Goal: Task Accomplishment & Management: Manage account settings

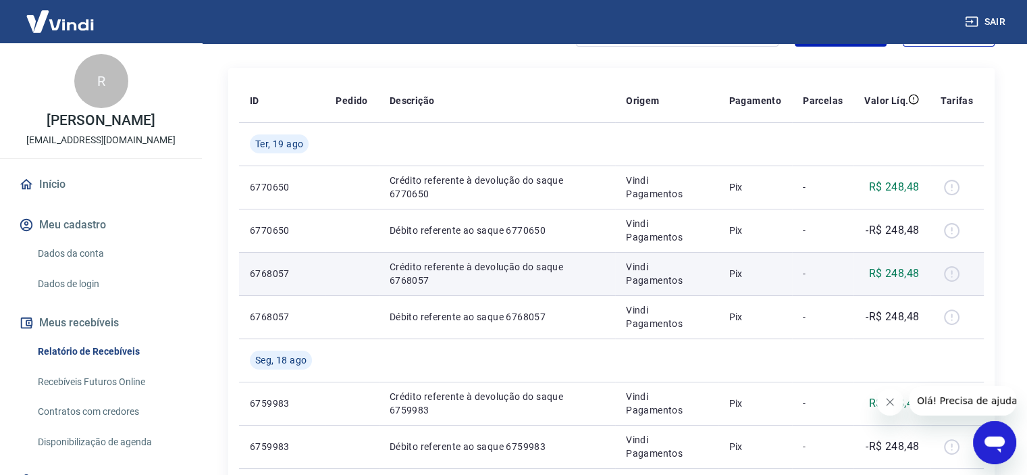
scroll to position [203, 0]
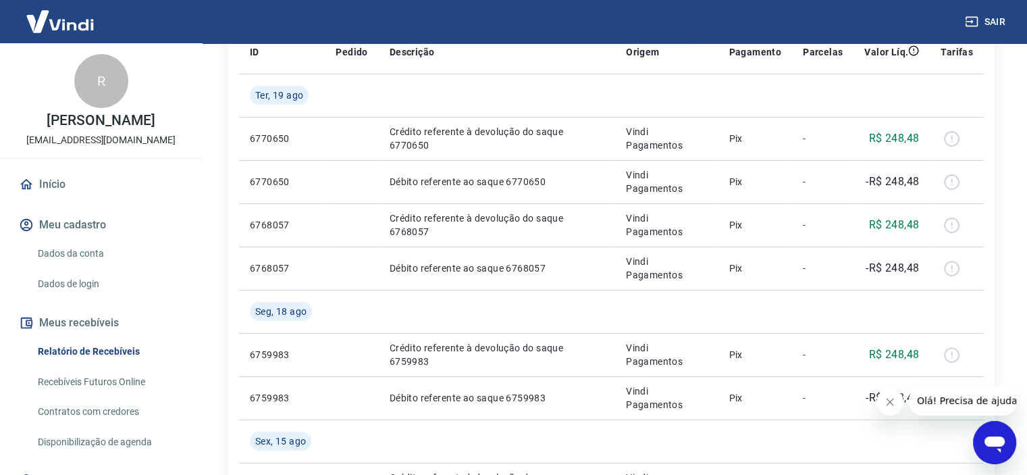
click at [101, 252] on link "Dados da conta" at bounding box center [108, 254] width 153 height 28
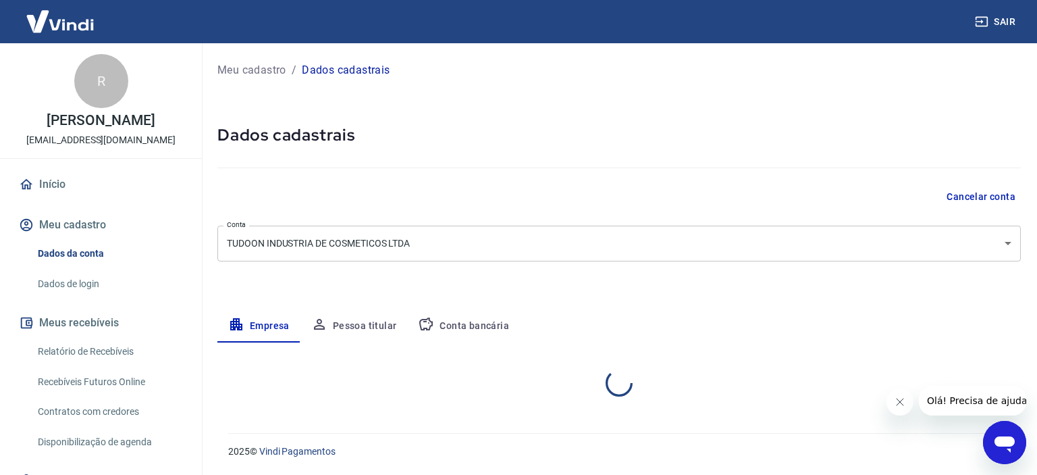
select select "SP"
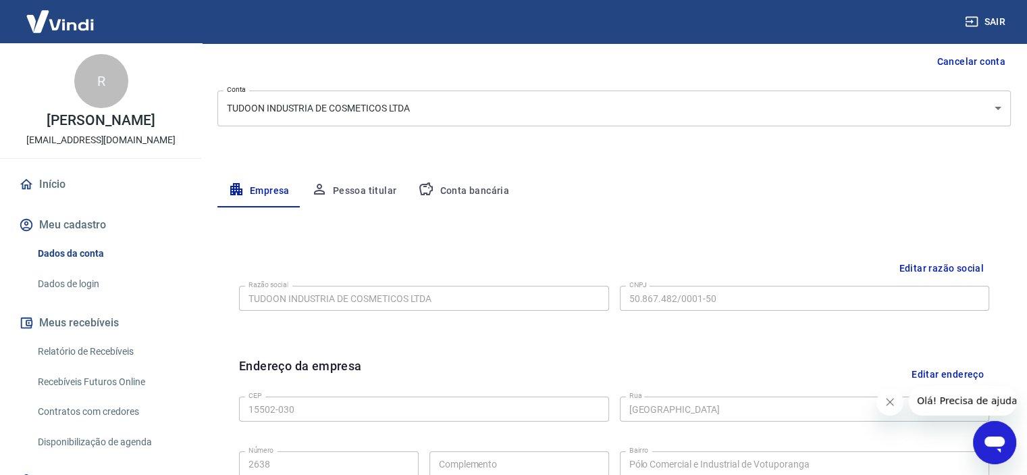
click at [470, 190] on button "Conta bancária" at bounding box center [463, 191] width 113 height 32
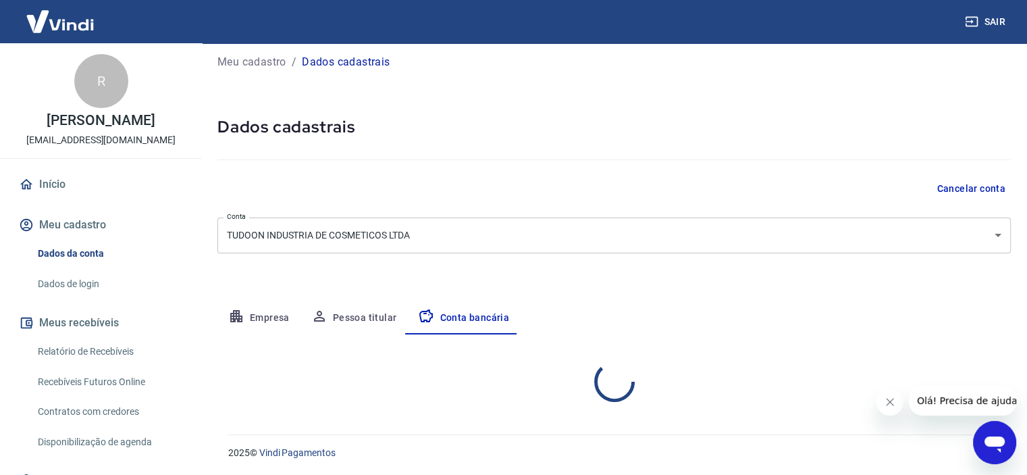
select select "1"
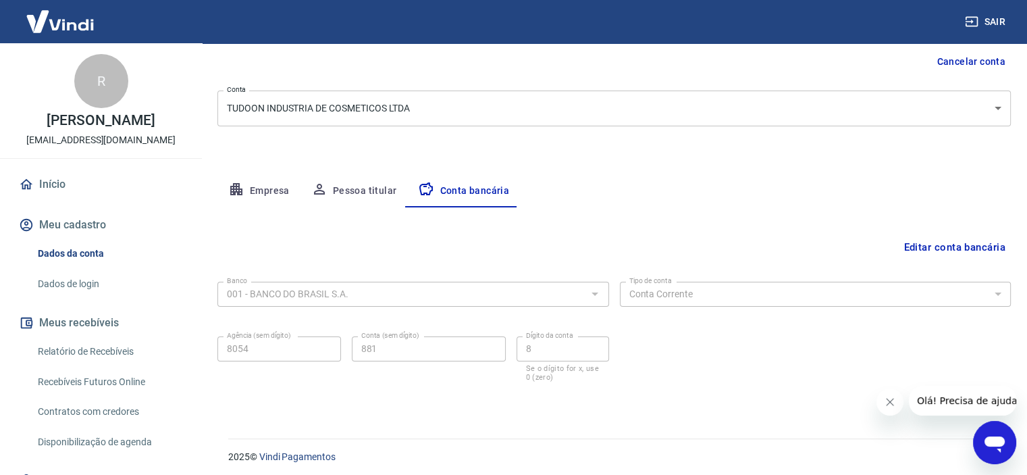
scroll to position [140, 0]
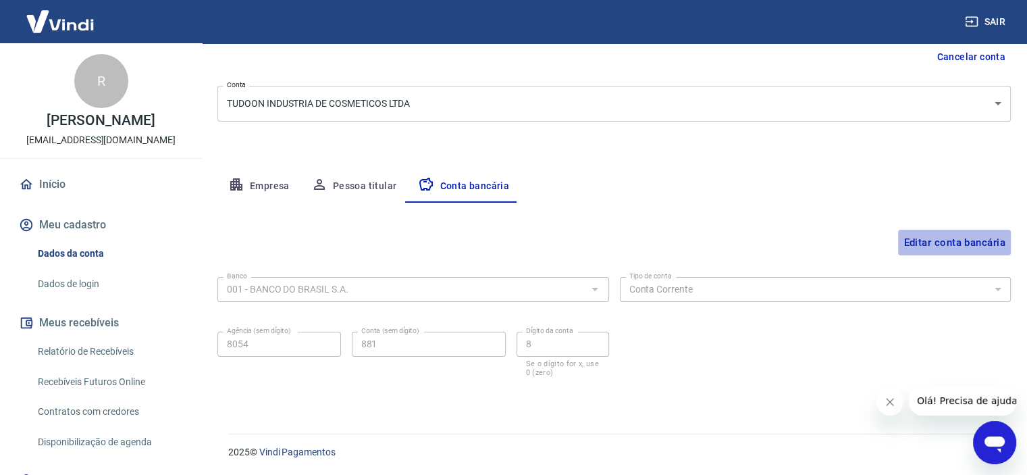
click at [934, 239] on button "Editar conta bancária" at bounding box center [954, 243] width 113 height 26
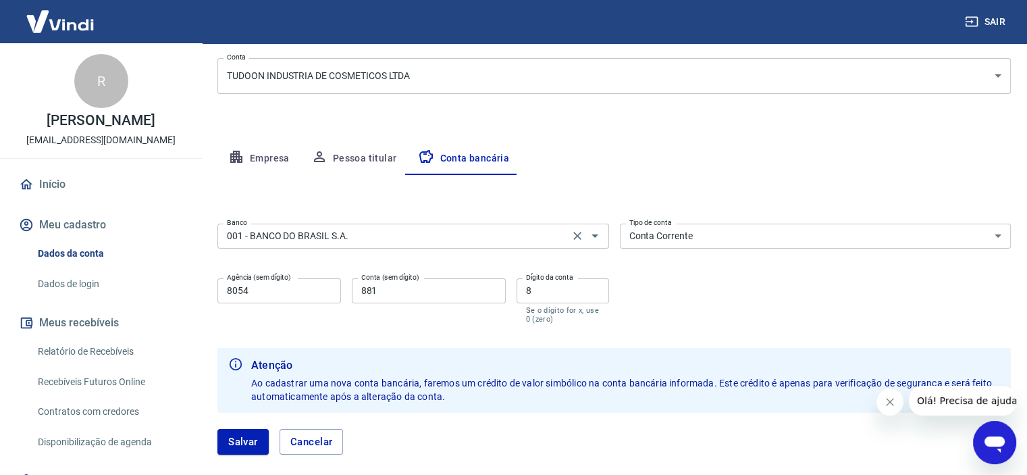
scroll to position [170, 0]
click at [348, 237] on input "001 - BANCO DO BRASIL S.A." at bounding box center [394, 234] width 344 height 17
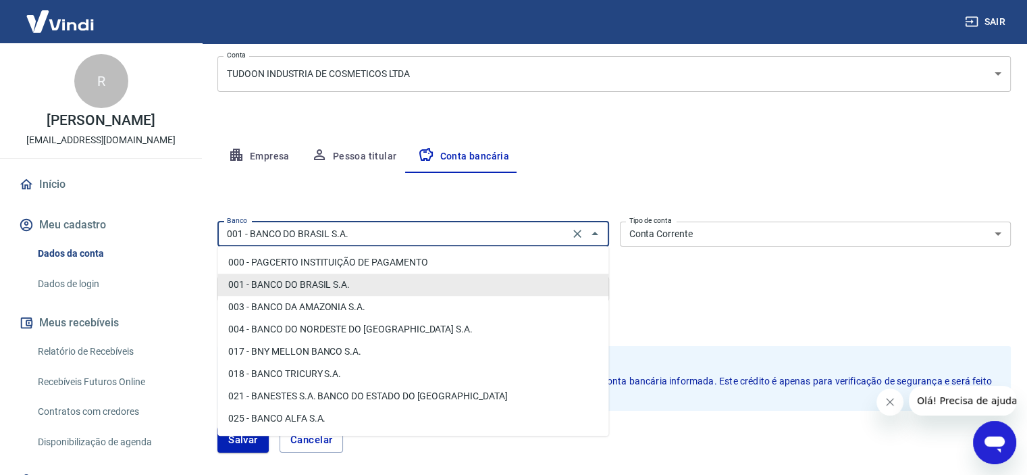
click at [348, 237] on input "001 - BANCO DO BRASIL S.A." at bounding box center [394, 234] width 344 height 17
click at [444, 188] on div "Editar conta bancária Banco 001 - BANCO DO BRASIL S.A. Banco Tipo de conta Cont…" at bounding box center [614, 321] width 794 height 296
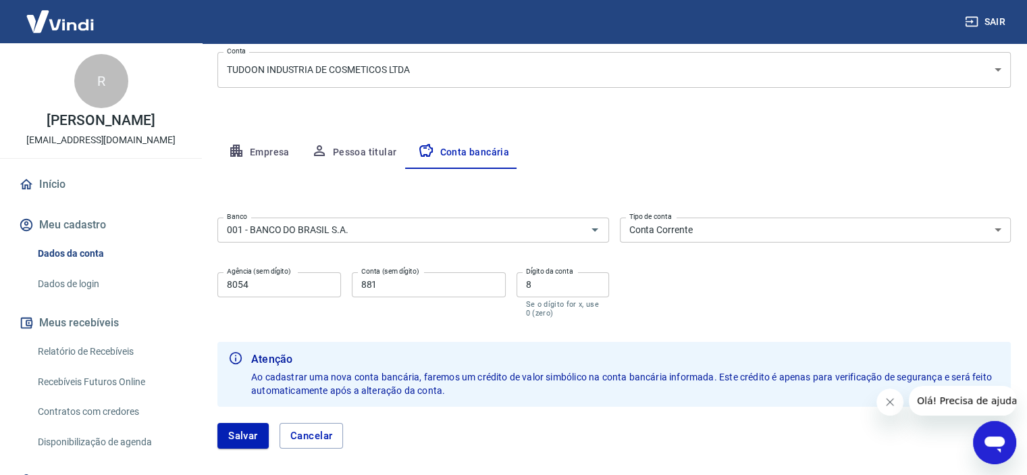
scroll to position [237, 0]
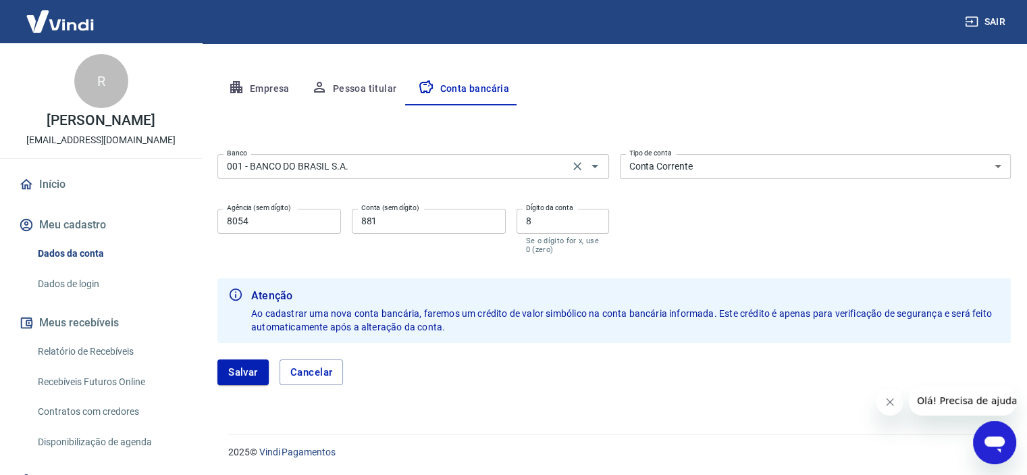
click at [419, 167] on input "001 - BANCO DO BRASIL S.A." at bounding box center [394, 166] width 344 height 17
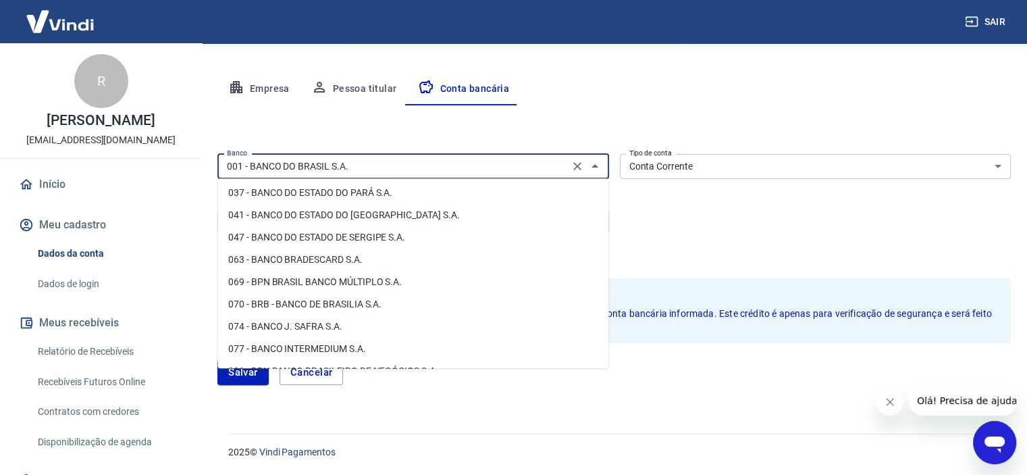
scroll to position [0, 0]
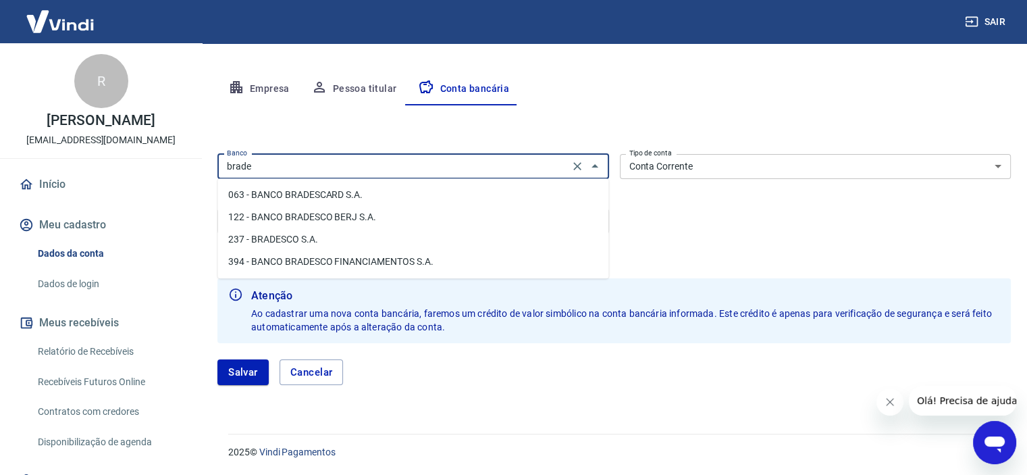
click at [378, 190] on li "063 - BANCO BRADESCARD S.A." at bounding box center [412, 195] width 391 height 22
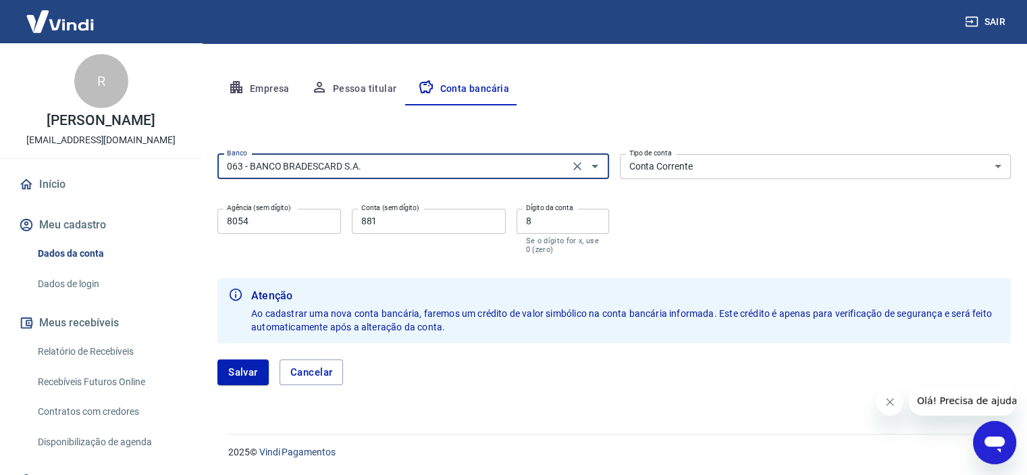
type input "063 - BANCO BRADESCARD S.A."
click at [732, 165] on select "Conta Corrente Conta Poupança" at bounding box center [816, 166] width 392 height 25
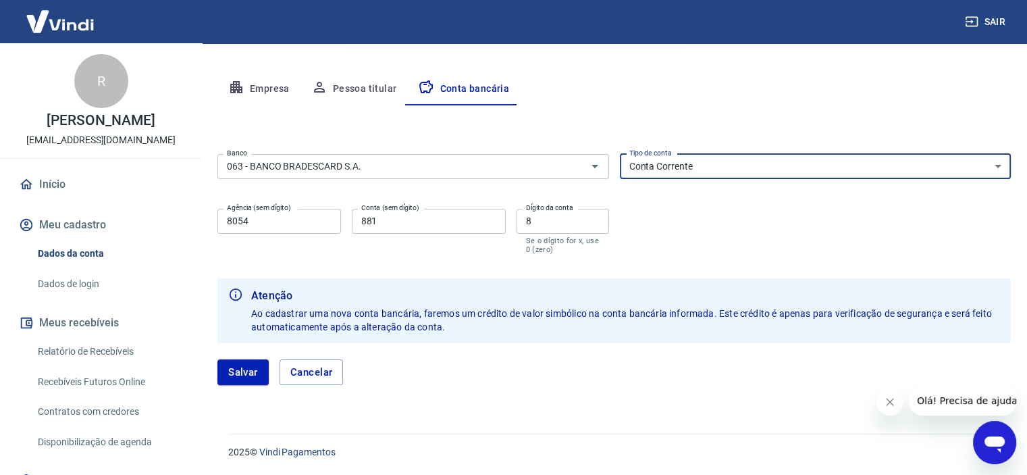
click at [732, 165] on select "Conta Corrente Conta Poupança" at bounding box center [816, 166] width 392 height 25
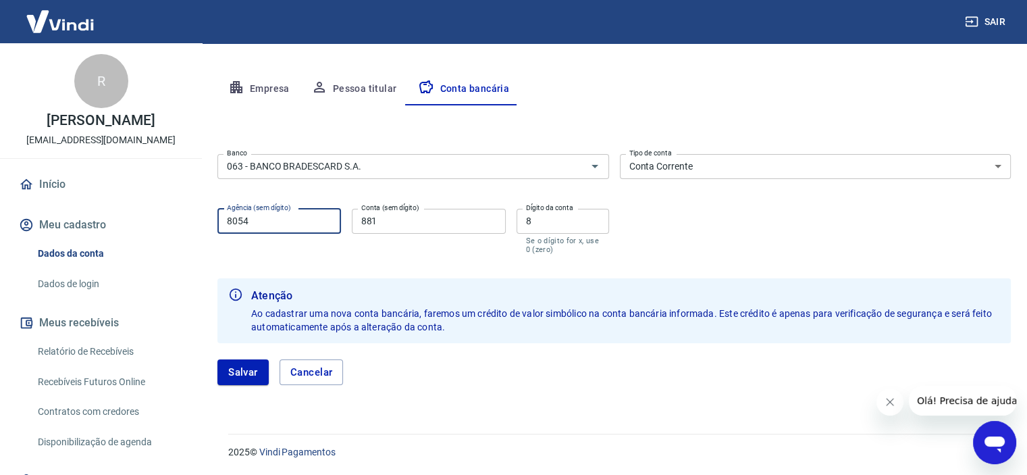
drag, startPoint x: 285, startPoint y: 226, endPoint x: 159, endPoint y: 230, distance: 125.7
click at [159, 230] on div "Sair R [PERSON_NAME] [EMAIL_ADDRESS][DOMAIN_NAME] Início Meu cadastro Dados da …" at bounding box center [513, 0] width 1027 height 475
drag, startPoint x: 330, startPoint y: 233, endPoint x: 293, endPoint y: 234, distance: 36.5
click at [297, 236] on div "Agência (sem dígito) Agência (sem dígito) Conta (sem dígito) 881 Conta (sem díg…" at bounding box center [413, 229] width 392 height 53
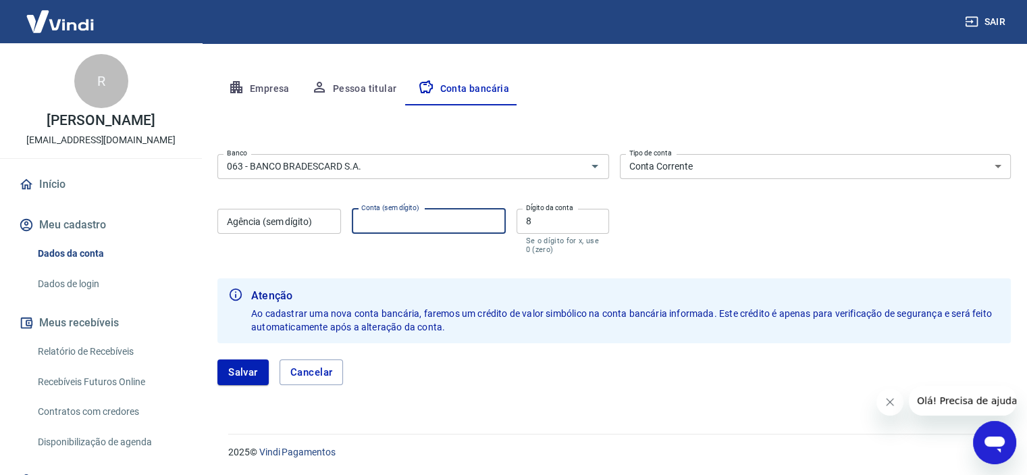
drag, startPoint x: 505, startPoint y: 232, endPoint x: 456, endPoint y: 233, distance: 49.3
click at [459, 236] on div "Agência (sem dígito) Agência (sem dígito) Conta (sem dígito) Conta (sem dígito)…" at bounding box center [413, 229] width 392 height 53
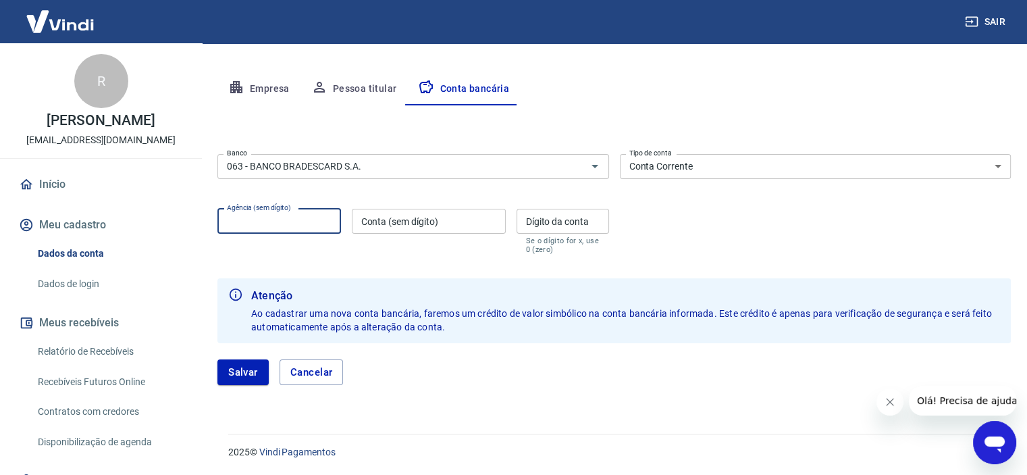
click at [308, 218] on input "Agência (sem dígito)" at bounding box center [279, 221] width 124 height 25
click at [297, 229] on input "Agência (sem dígito)" at bounding box center [279, 221] width 124 height 25
type input "5004"
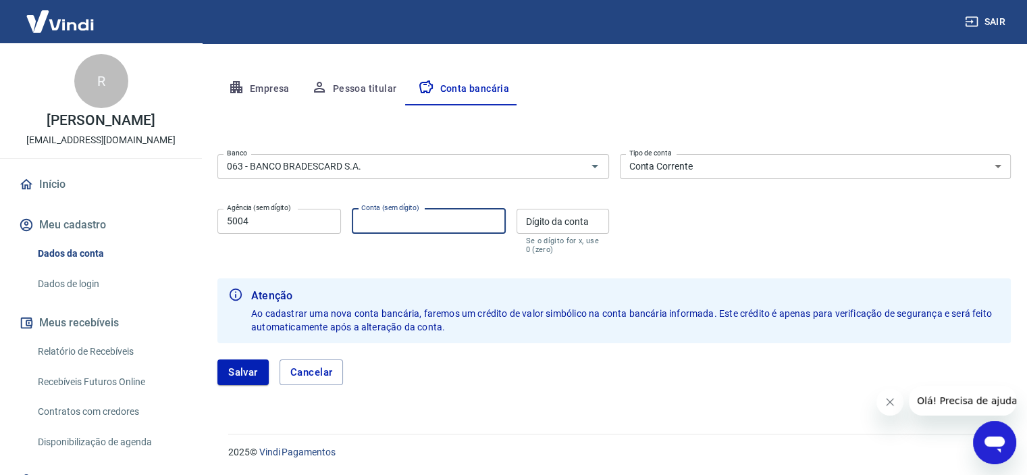
click at [472, 229] on input "Conta (sem dígito)" at bounding box center [429, 221] width 154 height 25
type input "1160989"
click at [554, 224] on div "Dígito da conta Dígito da conta Se o dígito for x, use 0 (zero)" at bounding box center [563, 231] width 93 height 45
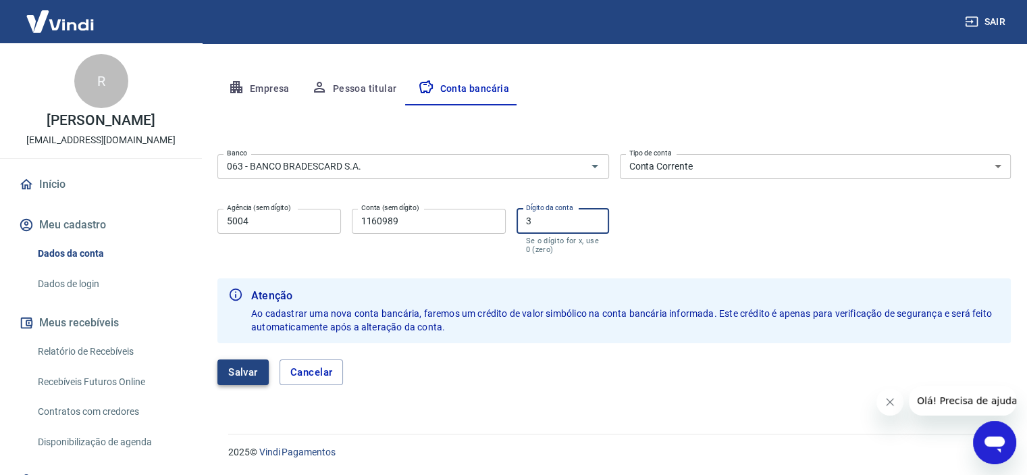
type input "3"
click at [244, 374] on button "Salvar" at bounding box center [242, 372] width 51 height 26
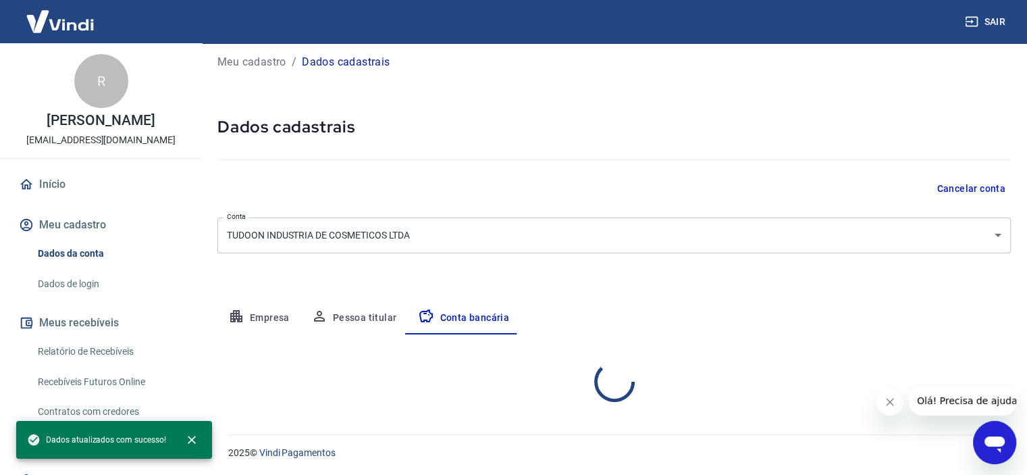
select select "1"
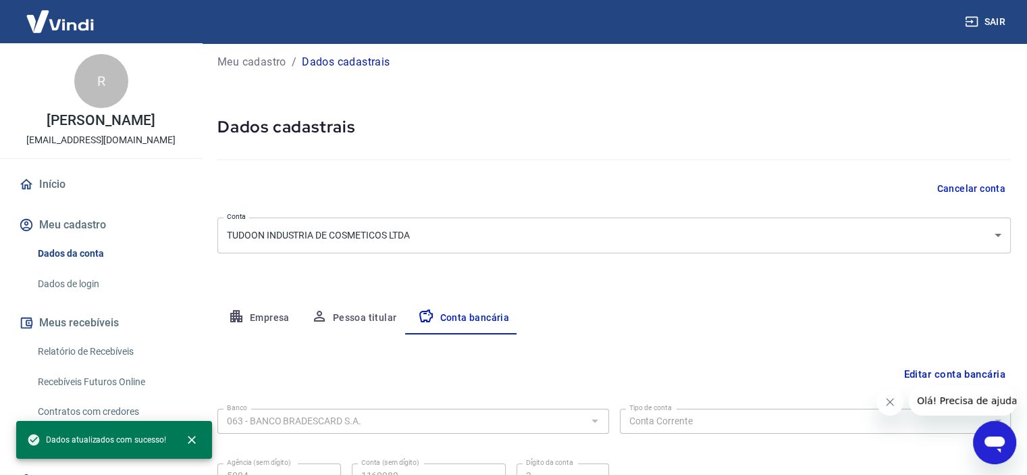
scroll to position [140, 0]
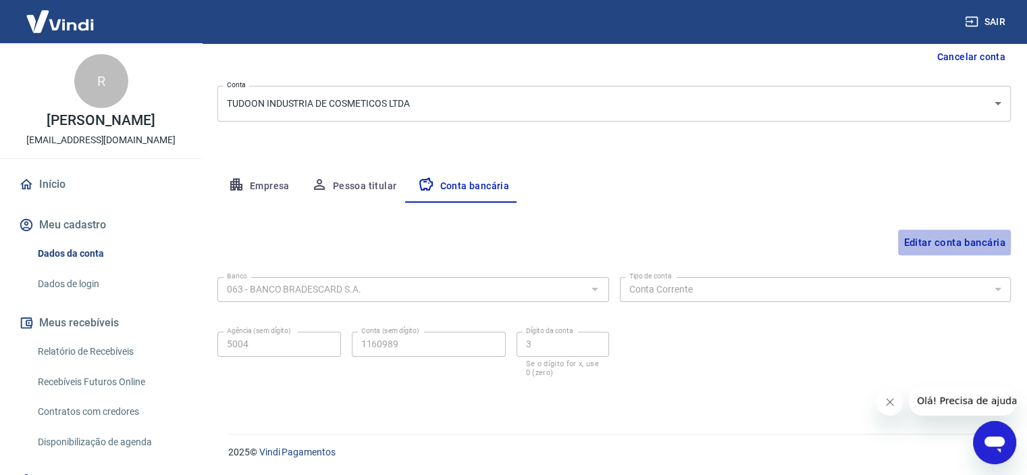
click at [948, 235] on button "Editar conta bancária" at bounding box center [954, 243] width 113 height 26
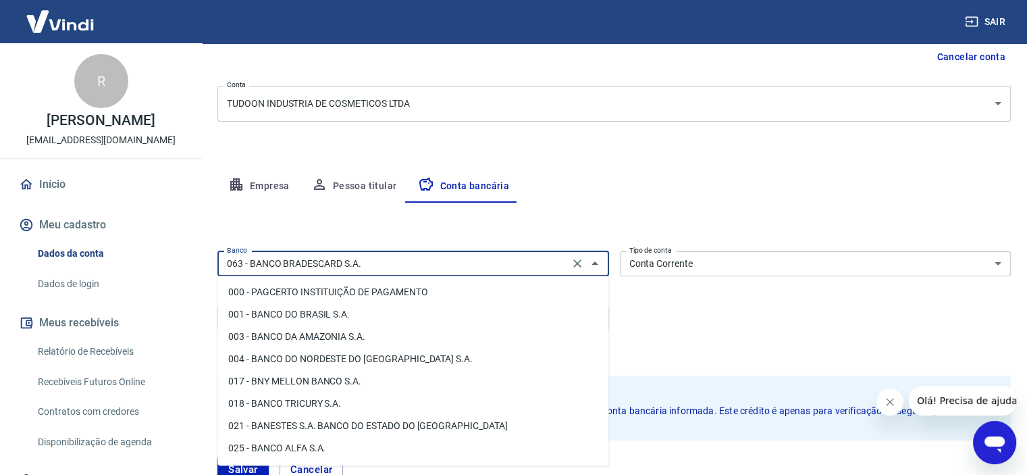
click at [500, 269] on input "063 - BANCO BRADESCARD S.A." at bounding box center [394, 263] width 344 height 17
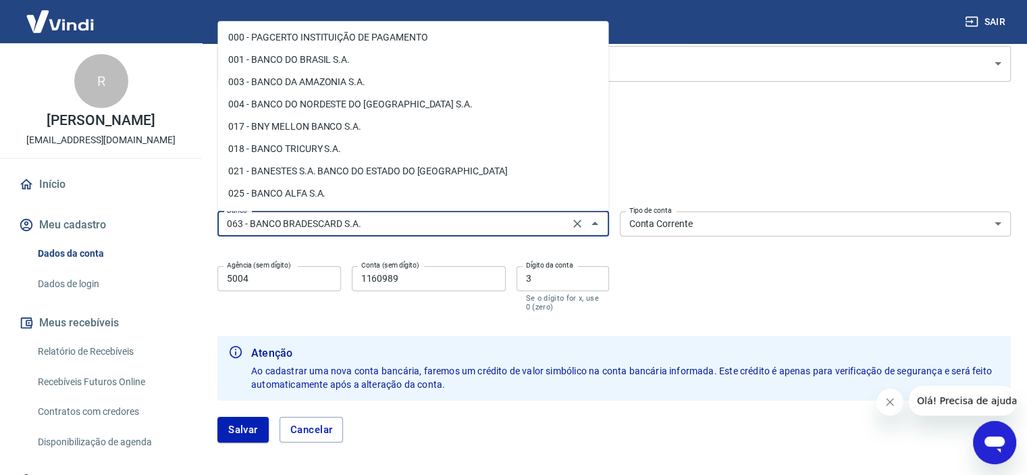
scroll to position [203, 0]
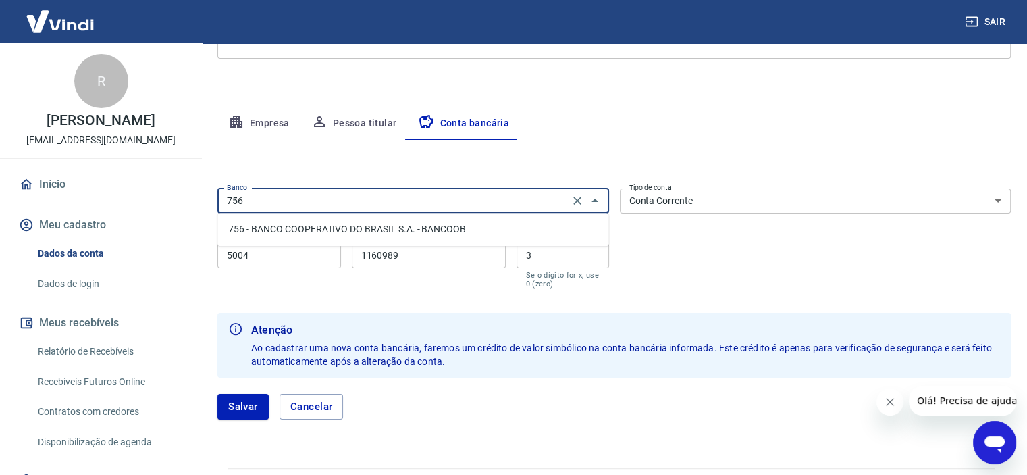
click at [363, 230] on li "756 - BANCO COOPERATIVO DO BRASIL S.A. - BANCOOB" at bounding box center [412, 229] width 391 height 22
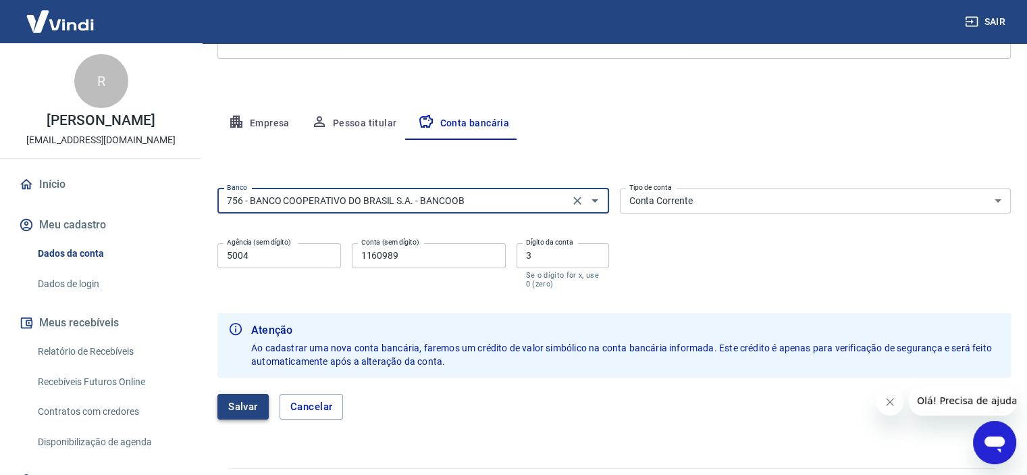
type input "756 - BANCO COOPERATIVO DO BRASIL S.A. - BANCOOB"
click at [247, 399] on button "Salvar" at bounding box center [242, 407] width 51 height 26
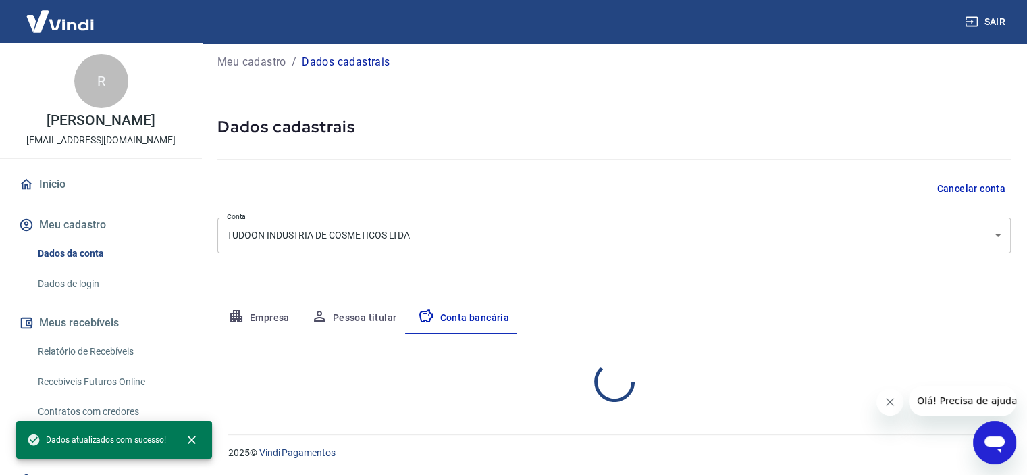
select select "1"
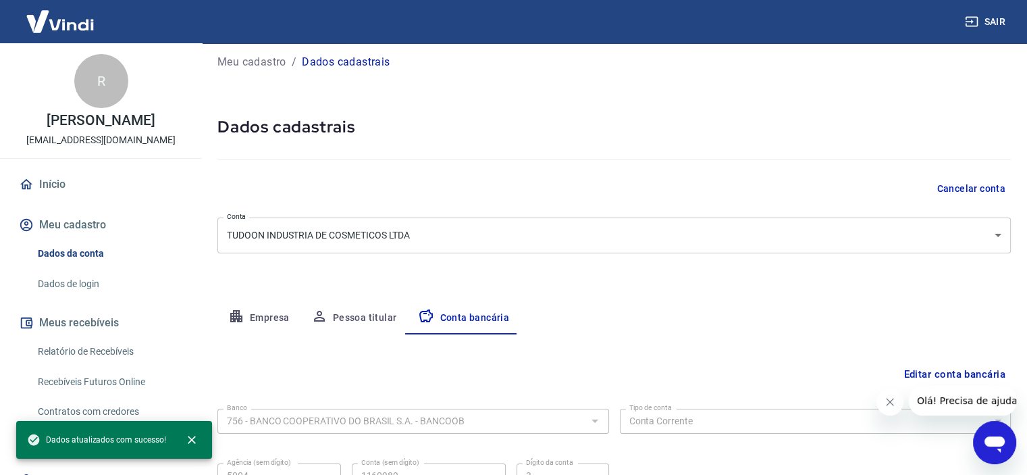
scroll to position [140, 0]
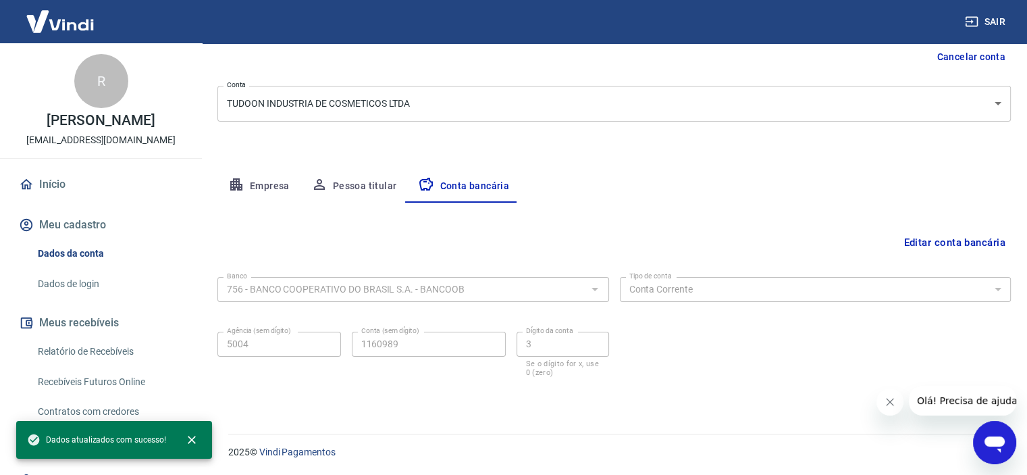
click at [889, 404] on icon "Fechar mensagem da empresa" at bounding box center [890, 401] width 11 height 11
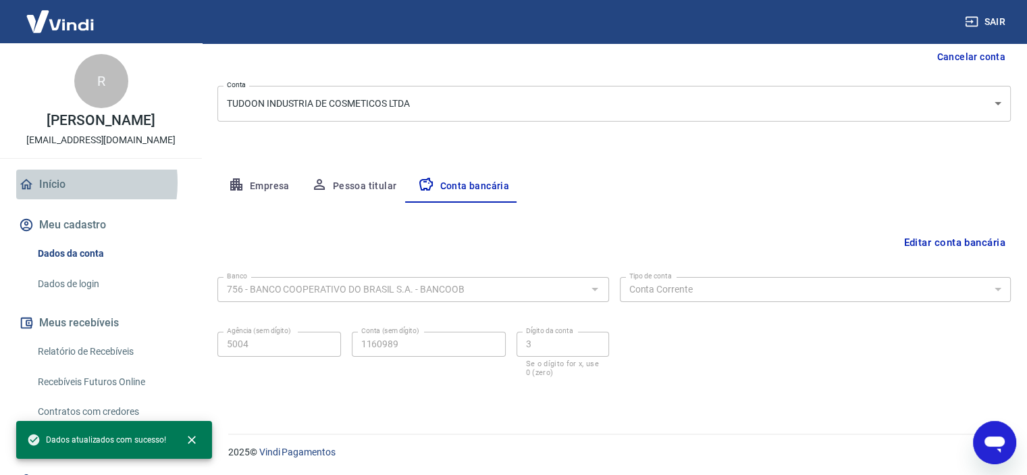
click at [49, 182] on link "Início" at bounding box center [101, 185] width 170 height 30
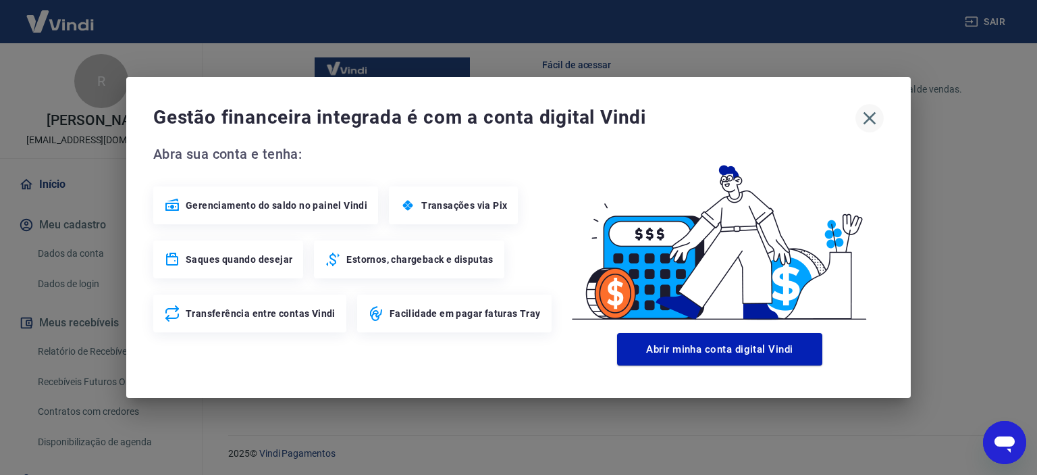
click at [869, 113] on icon "button" at bounding box center [870, 118] width 22 height 22
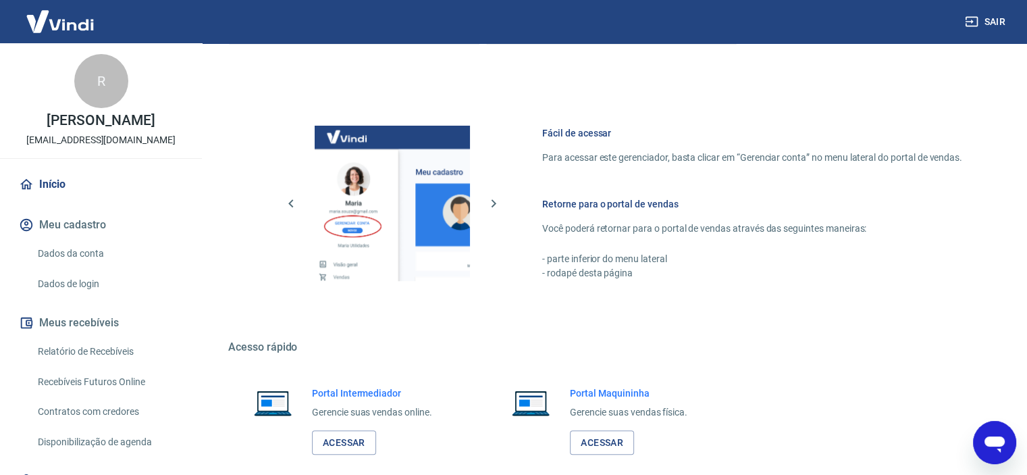
scroll to position [629, 0]
